Goal: Information Seeking & Learning: Check status

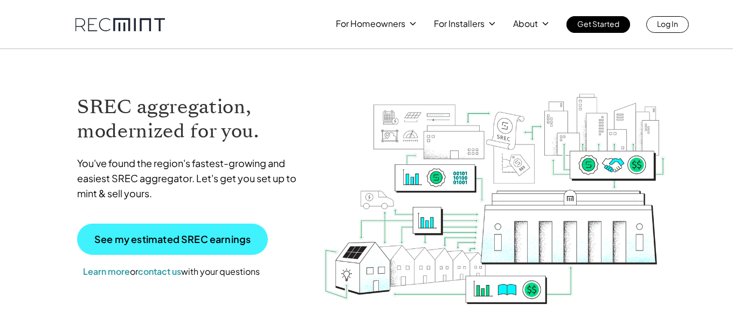
click at [189, 240] on p "See my estimated SREC earnings" at bounding box center [172, 239] width 156 height 10
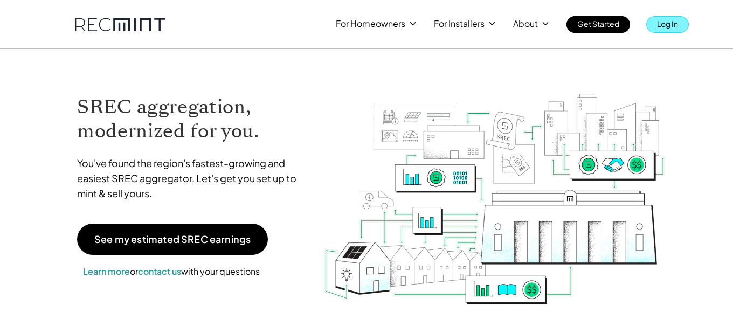
click at [665, 28] on p "Log In" at bounding box center [667, 23] width 21 height 15
click at [665, 27] on p "Log In" at bounding box center [667, 23] width 21 height 15
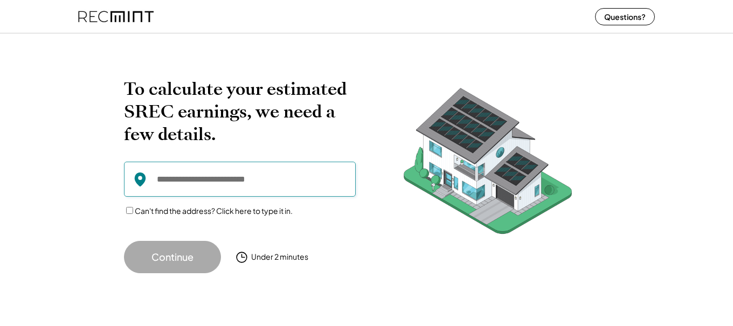
click at [157, 182] on input "input" at bounding box center [240, 179] width 232 height 35
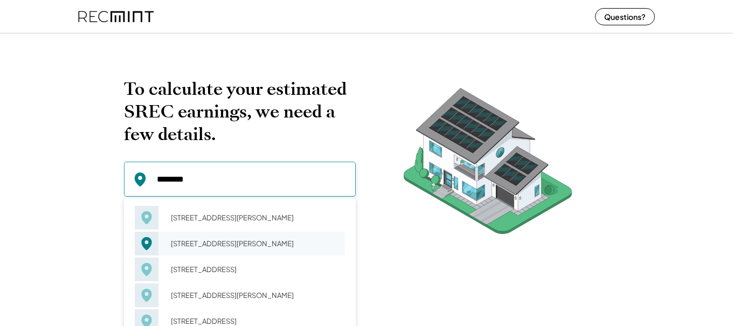
click at [186, 248] on div "12170 Walnut Hill Dr Rockville, VA 23146" at bounding box center [254, 243] width 181 height 15
type input "**********"
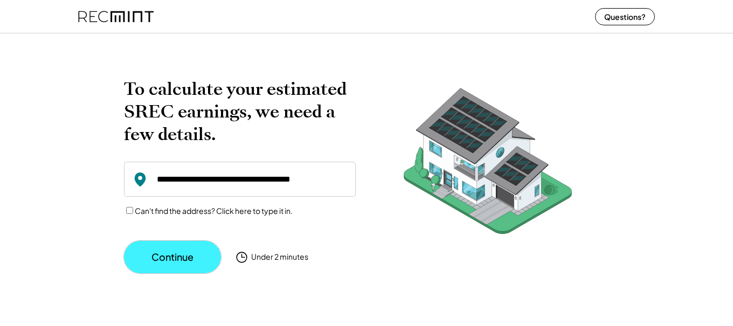
click at [201, 259] on button "Continue" at bounding box center [172, 257] width 97 height 32
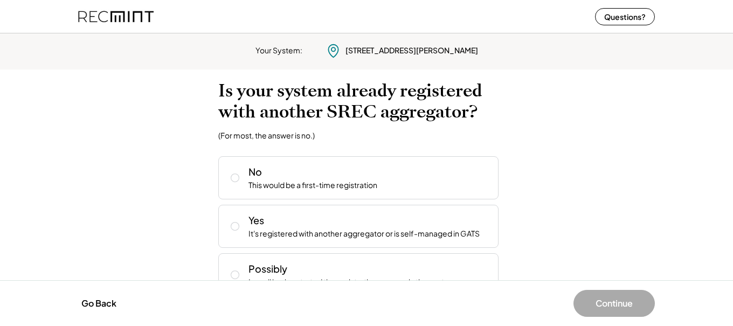
scroll to position [27, 0]
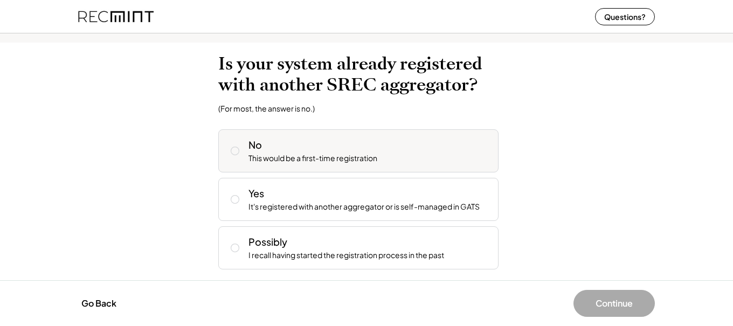
click at [236, 151] on icon at bounding box center [235, 150] width 11 height 11
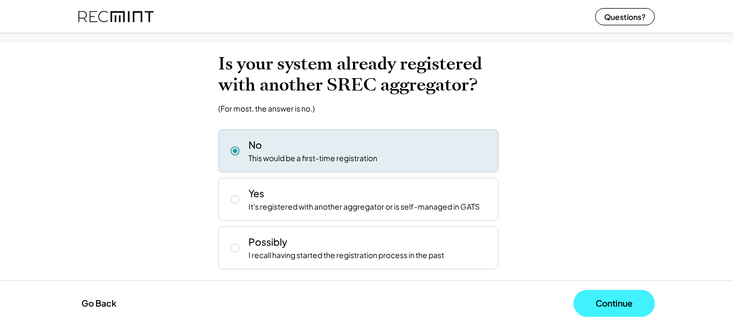
click at [629, 305] on button "Continue" at bounding box center [613, 303] width 81 height 27
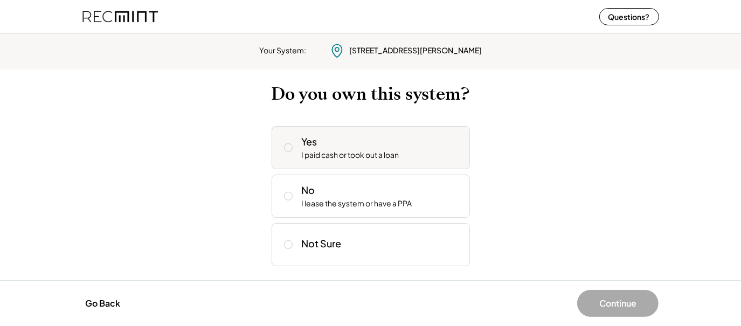
click at [290, 147] on icon at bounding box center [288, 147] width 11 height 11
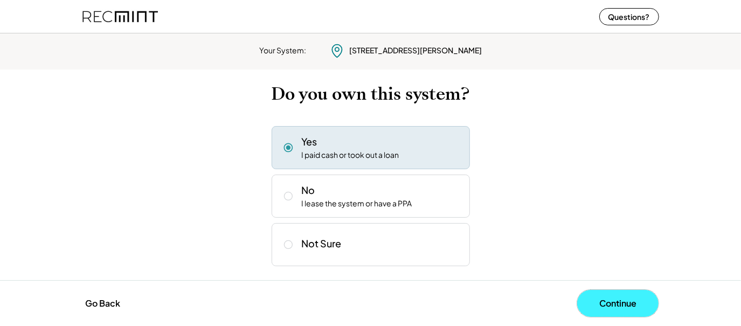
click at [629, 310] on button "Continue" at bounding box center [617, 303] width 81 height 27
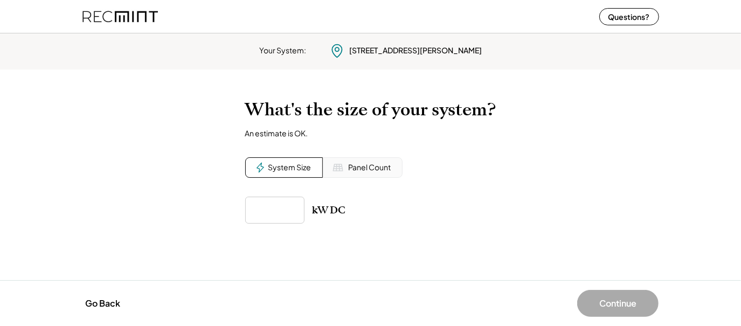
click at [351, 168] on div "Panel Count" at bounding box center [370, 167] width 43 height 11
click at [284, 212] on input "input" at bounding box center [274, 210] width 59 height 27
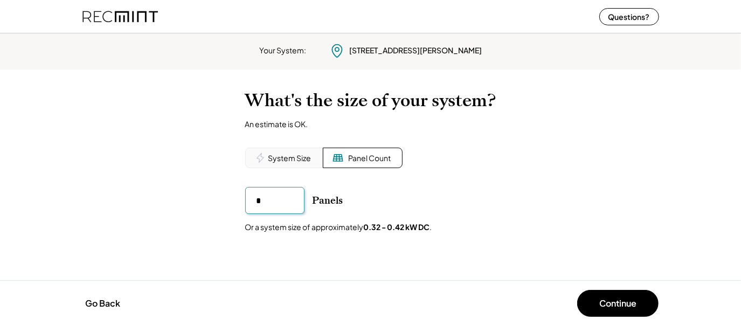
type input "**"
click at [635, 305] on button "Continue" at bounding box center [617, 303] width 81 height 27
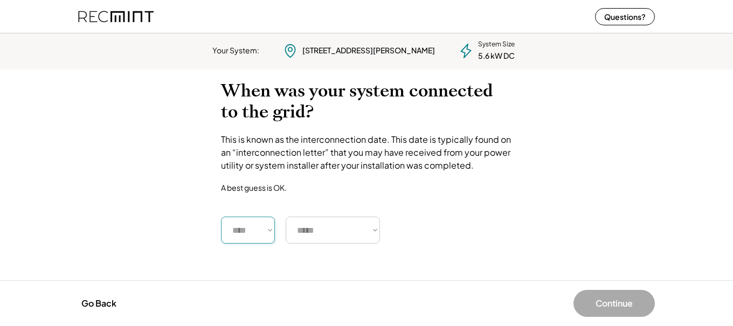
click at [267, 232] on select "**** **** **** **** **** **** **** **** **** **** **** **** **** **** ****" at bounding box center [248, 230] width 54 height 27
select select "****"
click at [221, 217] on select "**** **** **** **** **** **** **** **** **** **** **** **** **** **** ****" at bounding box center [248, 230] width 54 height 27
click at [372, 234] on select "***** ******* ******** ***** ***** *** **** **** ****** ********* ******* *****…" at bounding box center [333, 230] width 94 height 27
select select "*********"
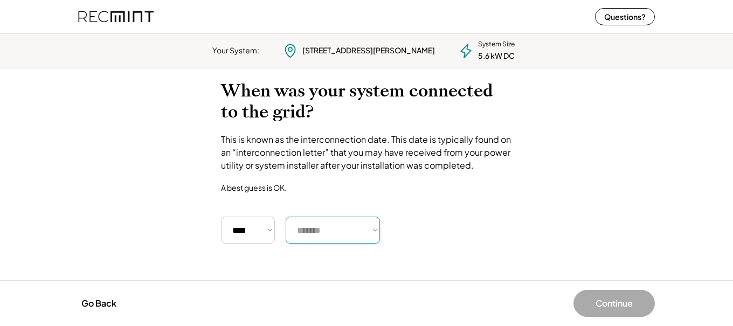
click at [286, 217] on select "***** ******* ******** ***** ***** *** **** **** ****** ********* ******* *****…" at bounding box center [333, 230] width 94 height 27
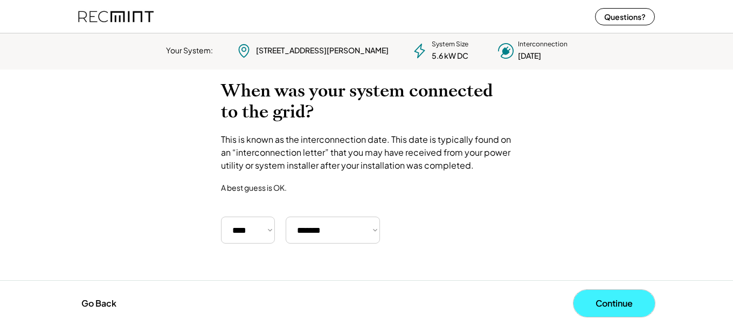
click at [606, 305] on button "Continue" at bounding box center [613, 303] width 81 height 27
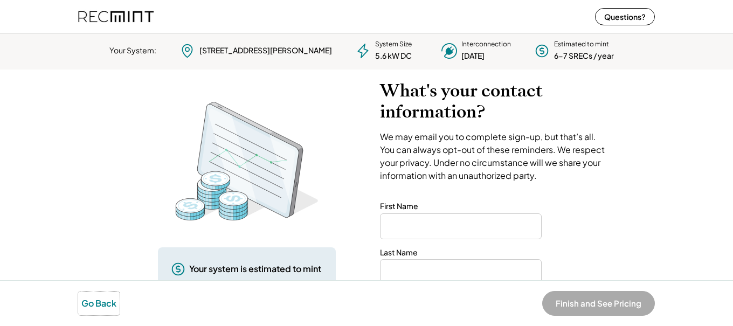
click at [95, 302] on button "Go Back" at bounding box center [98, 303] width 41 height 24
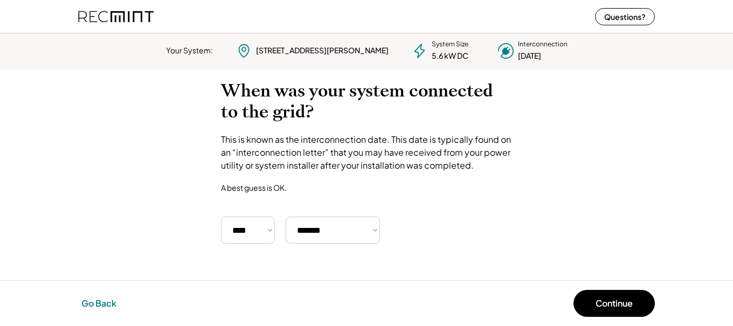
click at [97, 302] on button "Go Back" at bounding box center [98, 303] width 41 height 24
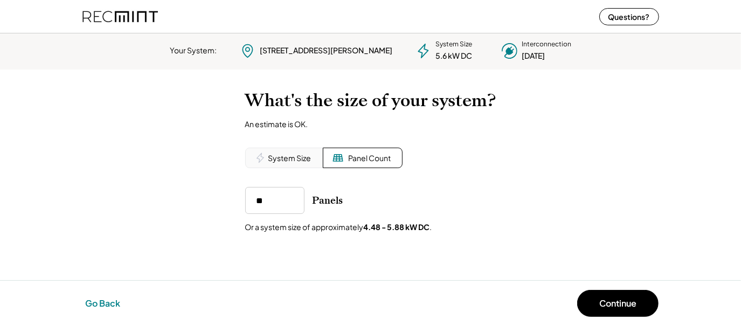
click at [98, 302] on button "Go Back" at bounding box center [102, 303] width 41 height 24
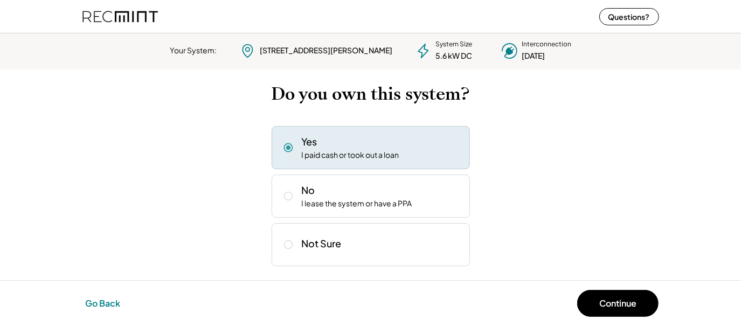
click at [98, 302] on button "Go Back" at bounding box center [102, 303] width 41 height 24
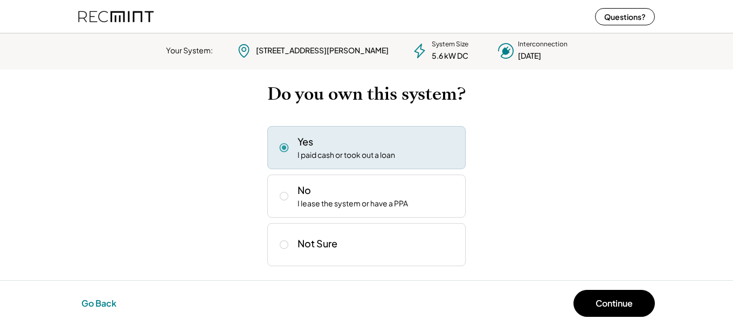
click at [98, 302] on button "Go Back" at bounding box center [98, 303] width 41 height 24
click at [98, 277] on div "To calculate your estimated SREC earnings, we need a few details. 12170 Wallace…" at bounding box center [366, 175] width 733 height 204
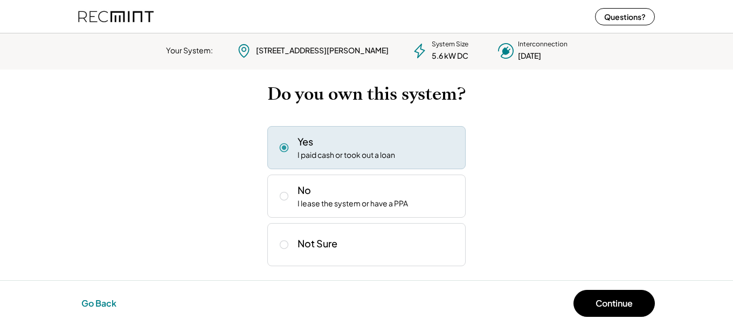
click at [98, 277] on div "To calculate your estimated SREC earnings, we need a few details. 12170 Wallace…" at bounding box center [366, 175] width 733 height 204
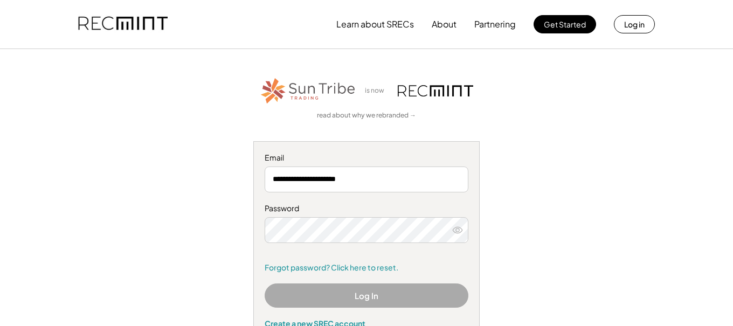
click at [460, 231] on icon at bounding box center [457, 230] width 11 height 11
click at [459, 229] on use at bounding box center [458, 230] width 10 height 6
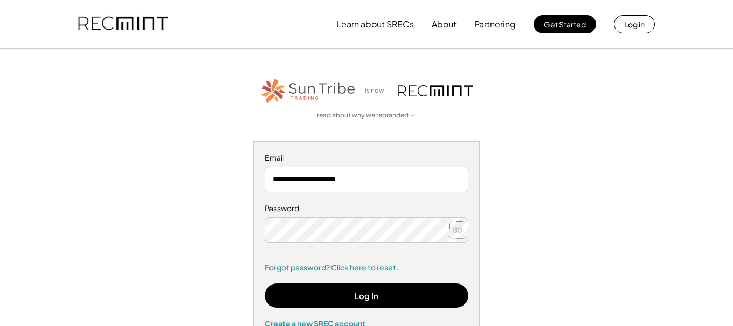
click at [457, 229] on icon at bounding box center [457, 230] width 11 height 11
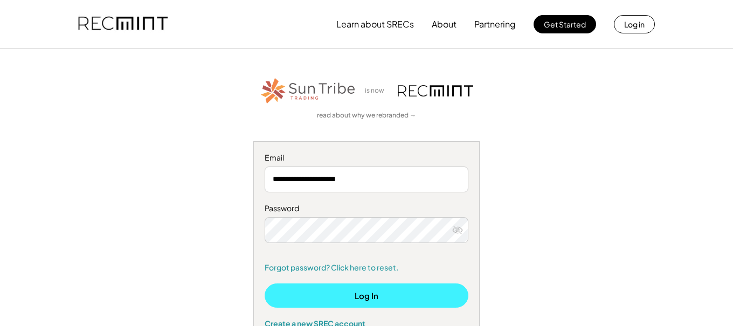
click at [385, 298] on button "Log In" at bounding box center [367, 295] width 204 height 24
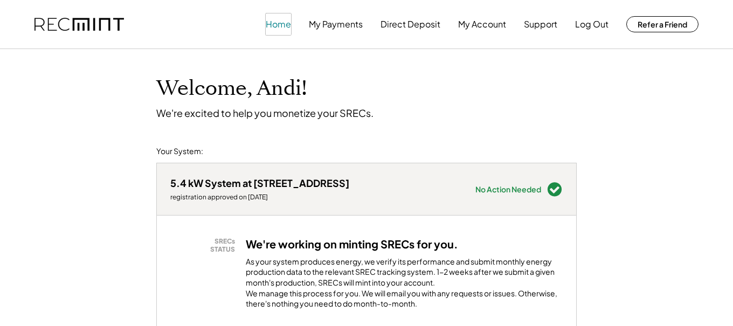
click at [282, 24] on button "Home" at bounding box center [278, 24] width 25 height 22
click at [484, 25] on button "My Account" at bounding box center [482, 24] width 48 height 22
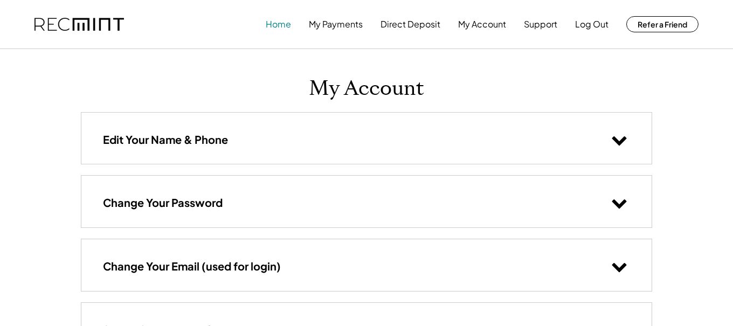
click at [277, 26] on button "Home" at bounding box center [278, 24] width 25 height 22
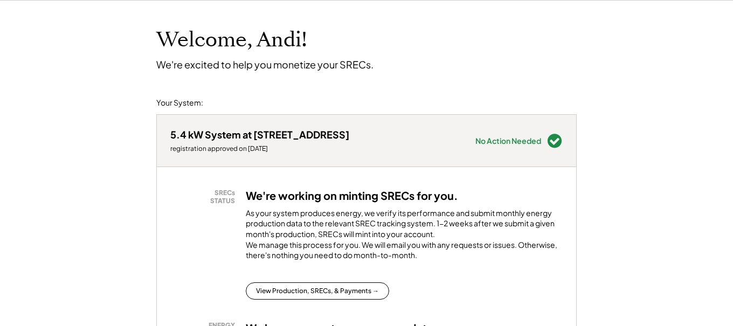
scroll to position [108, 0]
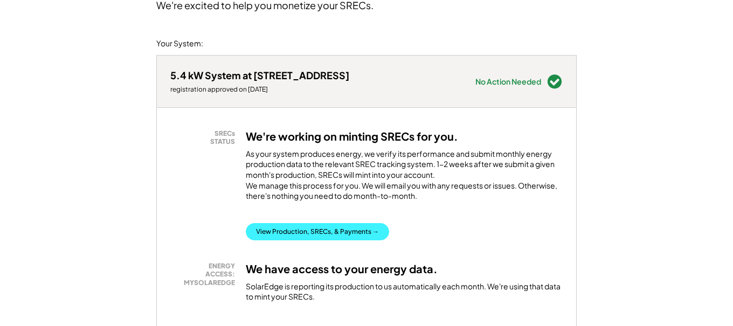
click at [372, 239] on button "View Production, SRECs, & Payments →" at bounding box center [317, 231] width 143 height 17
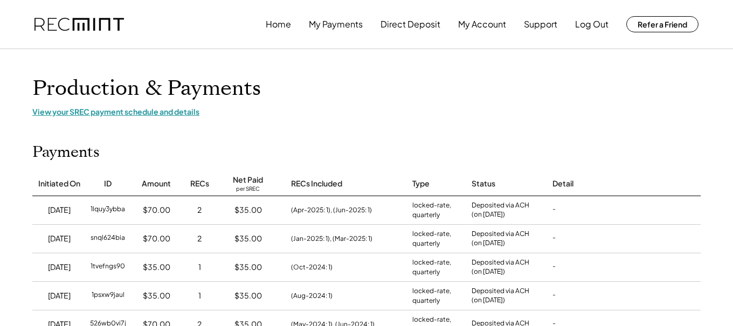
click at [176, 114] on div "View your SREC payment schedule and details" at bounding box center [366, 112] width 668 height 10
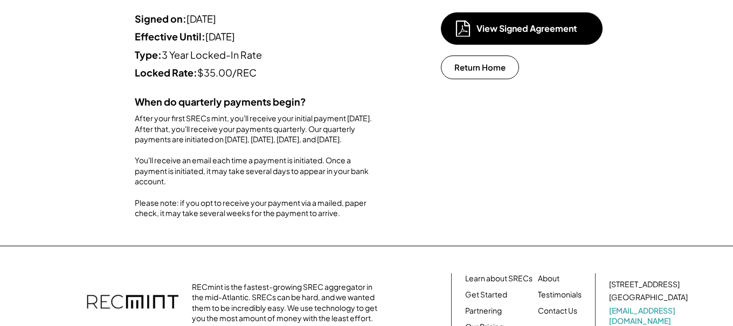
scroll to position [216, 0]
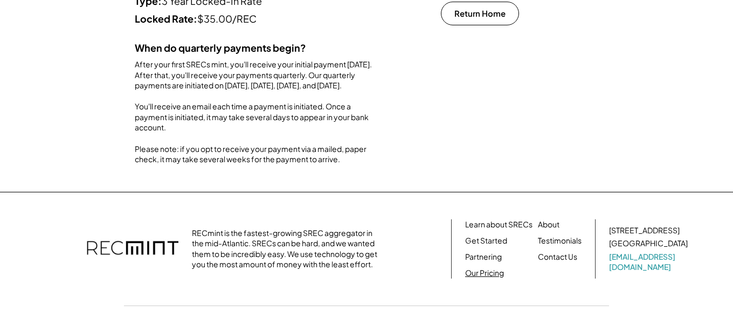
click at [484, 279] on link "Our Pricing" at bounding box center [484, 273] width 39 height 11
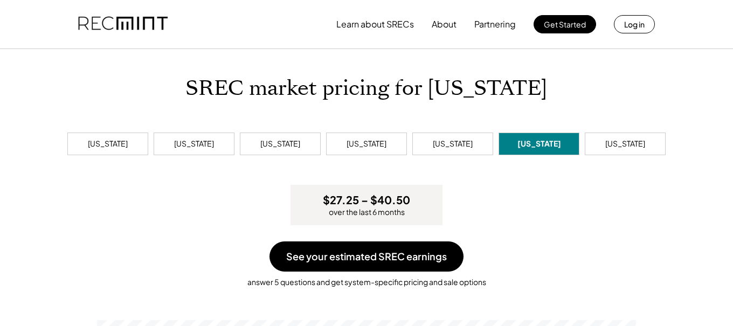
scroll to position [204, 539]
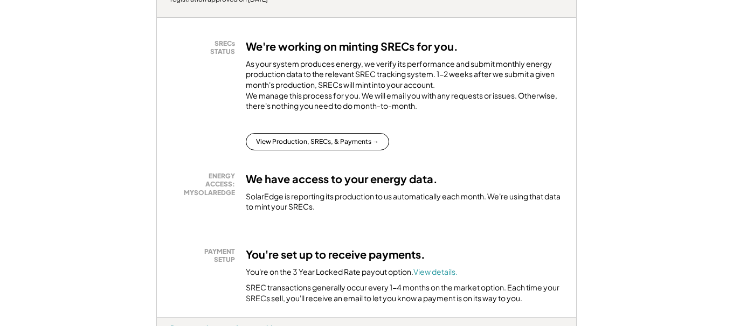
scroll to position [216, 0]
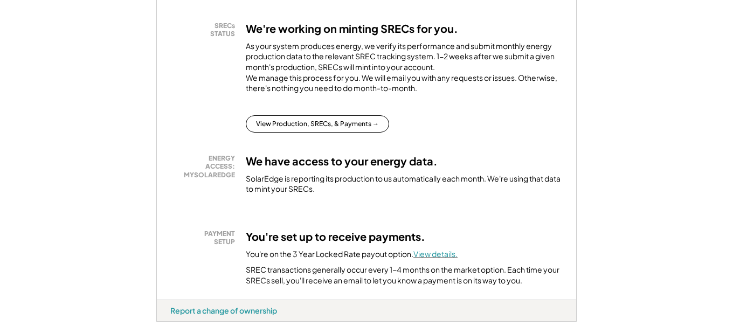
click at [438, 259] on font "View details." at bounding box center [435, 254] width 44 height 10
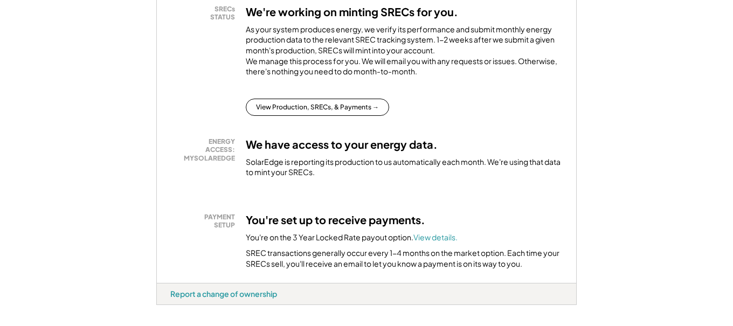
scroll to position [162, 0]
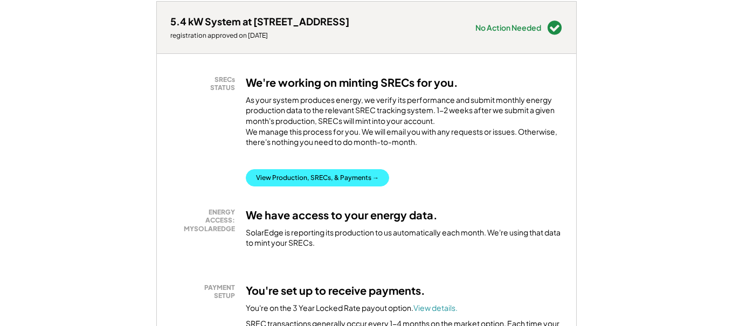
click at [359, 186] on button "View Production, SRECs, & Payments →" at bounding box center [317, 177] width 143 height 17
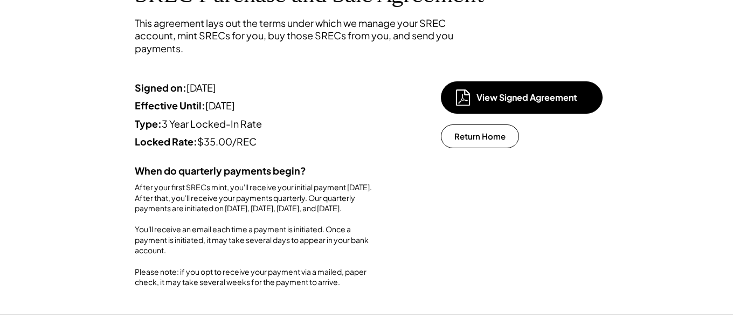
scroll to position [108, 0]
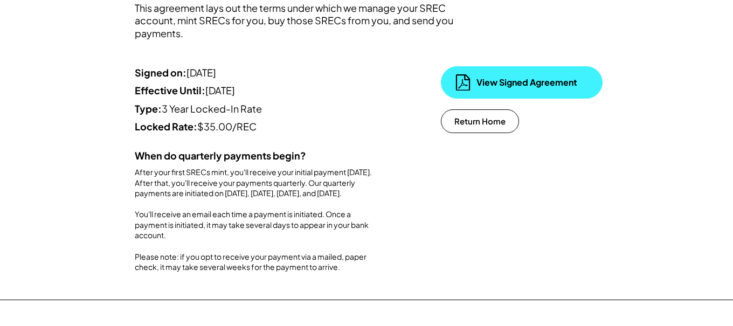
click at [555, 86] on div "View Signed Agreement" at bounding box center [530, 83] width 108 height 12
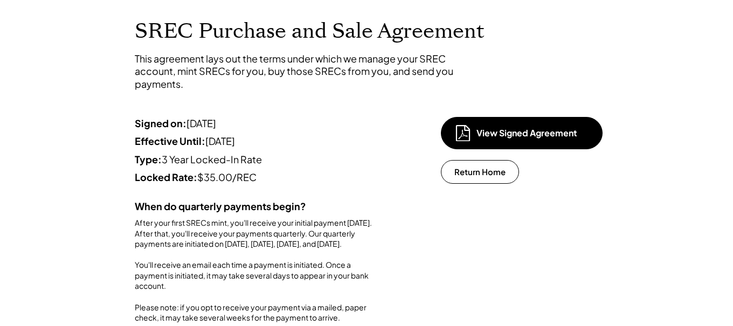
scroll to position [0, 0]
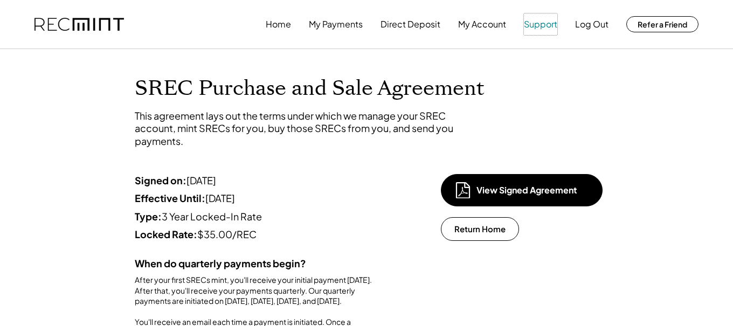
click at [543, 26] on button "Support" at bounding box center [540, 24] width 33 height 22
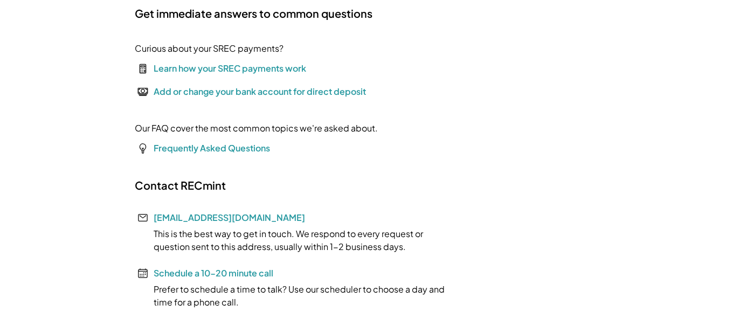
scroll to position [162, 0]
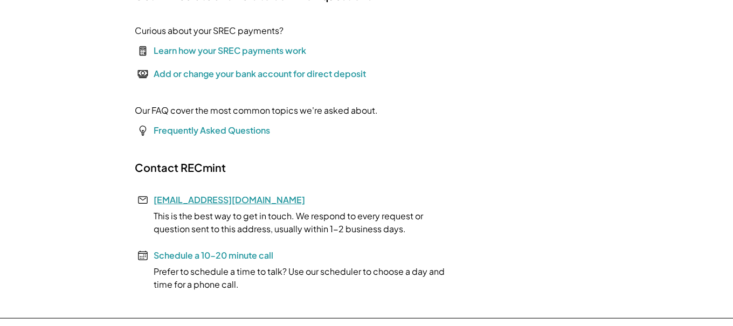
click at [200, 201] on link "[EMAIL_ADDRESS][DOMAIN_NAME]" at bounding box center [229, 199] width 151 height 11
click at [203, 202] on link "[EMAIL_ADDRESS][DOMAIN_NAME]" at bounding box center [229, 199] width 151 height 11
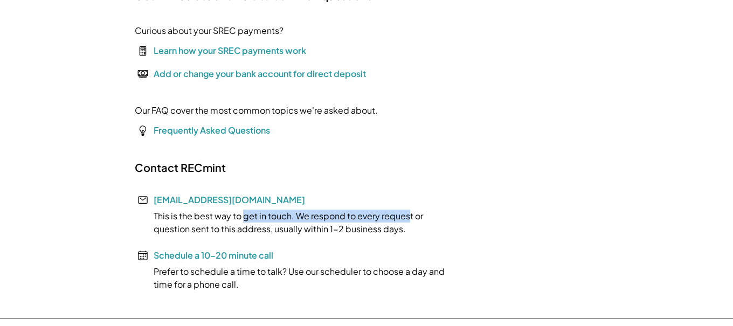
drag, startPoint x: 242, startPoint y: 200, endPoint x: 405, endPoint y: 201, distance: 163.3
click at [405, 201] on div "Contact RECmint help@recmint.com This is the best way to get in touch. We respo…" at bounding box center [296, 226] width 323 height 130
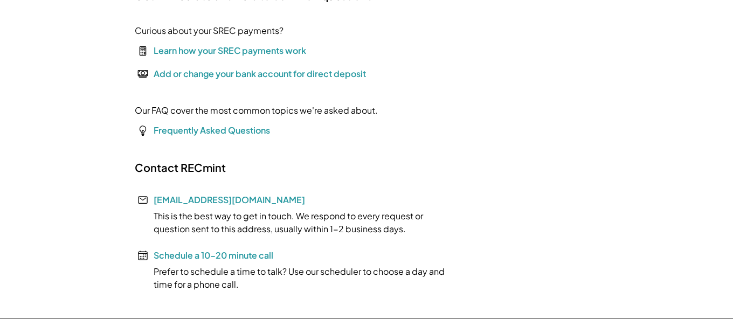
click at [415, 173] on div "Contact RECmint help@recmint.com This is the best way to get in touch. We respo…" at bounding box center [296, 226] width 323 height 130
drag, startPoint x: 243, startPoint y: 198, endPoint x: 149, endPoint y: 200, distance: 94.3
click at [149, 200] on div "Contact RECmint help@recmint.com This is the best way to get in touch. We respo…" at bounding box center [296, 226] width 323 height 130
copy link "[EMAIL_ADDRESS][DOMAIN_NAME]"
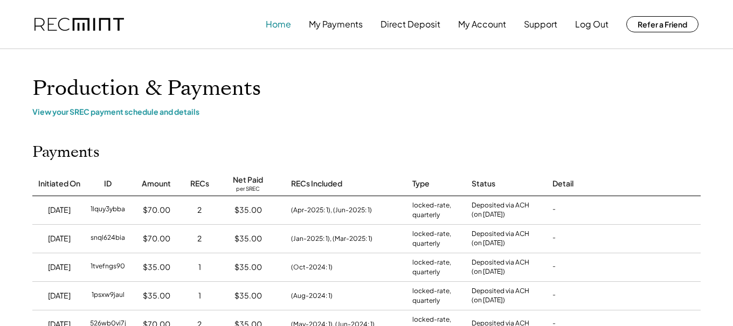
click at [285, 25] on button "Home" at bounding box center [278, 24] width 25 height 22
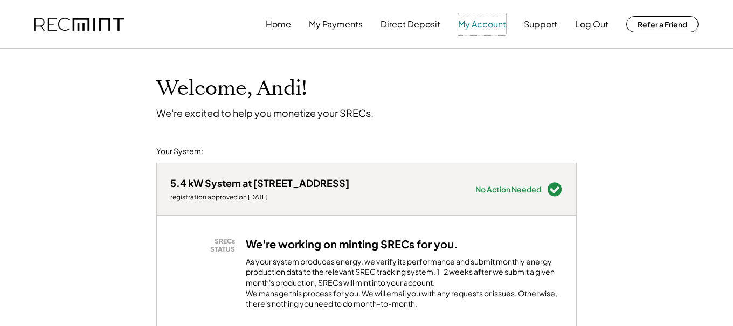
click at [476, 25] on button "My Account" at bounding box center [482, 24] width 48 height 22
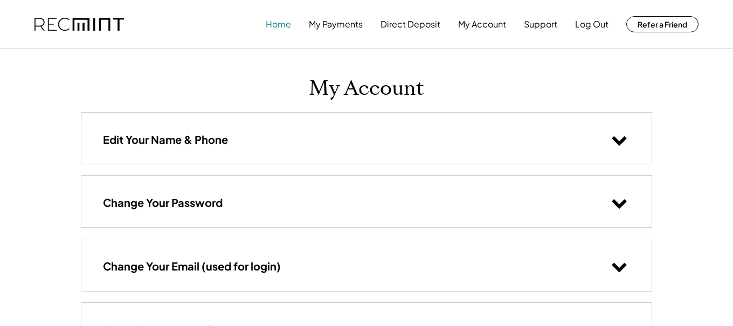
click at [277, 23] on button "Home" at bounding box center [278, 24] width 25 height 22
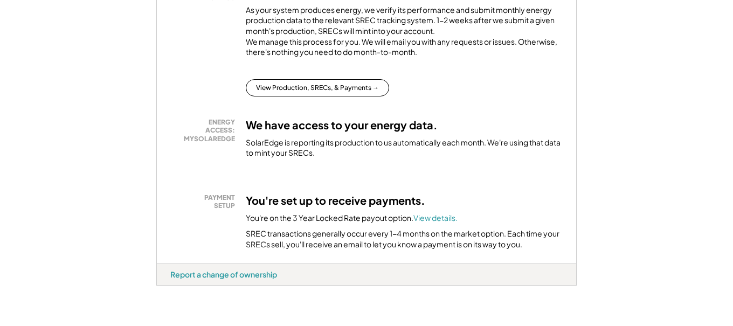
scroll to position [269, 0]
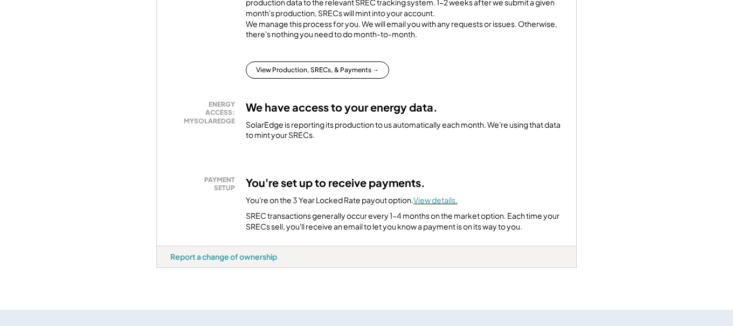
click at [439, 205] on font "View details." at bounding box center [435, 200] width 44 height 10
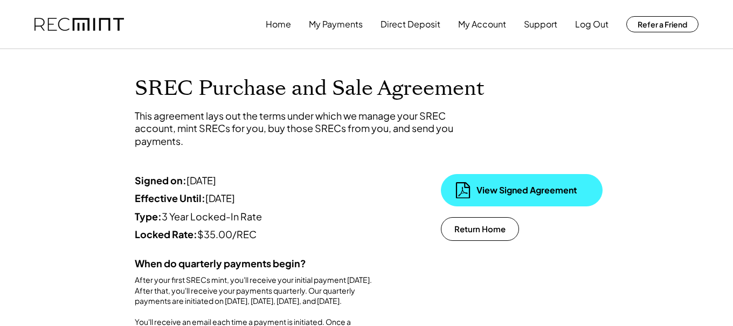
click at [546, 197] on div "View Signed Agreement" at bounding box center [522, 190] width 162 height 32
